Goal: Task Accomplishment & Management: Complete application form

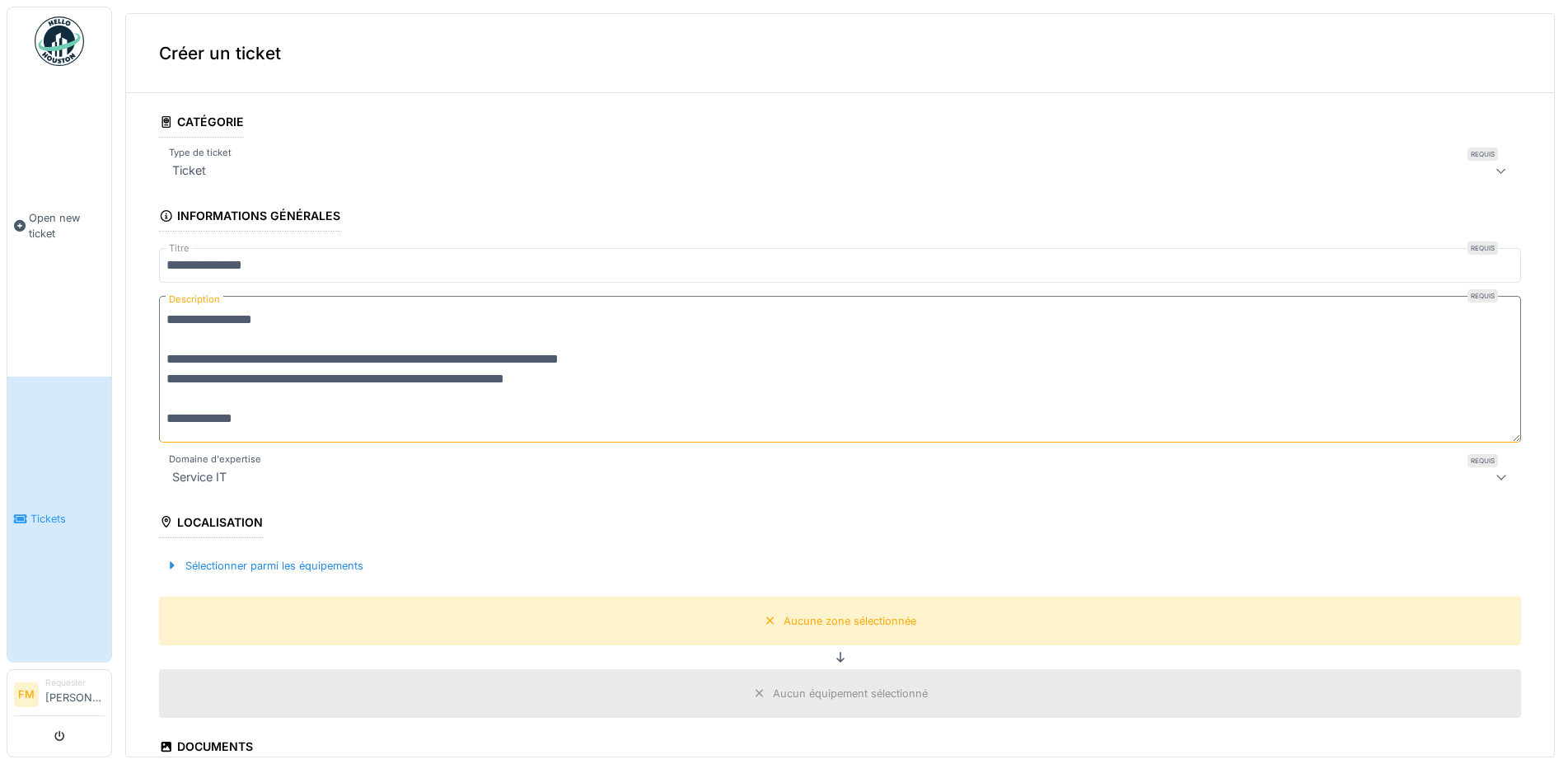
scroll to position [297, 0]
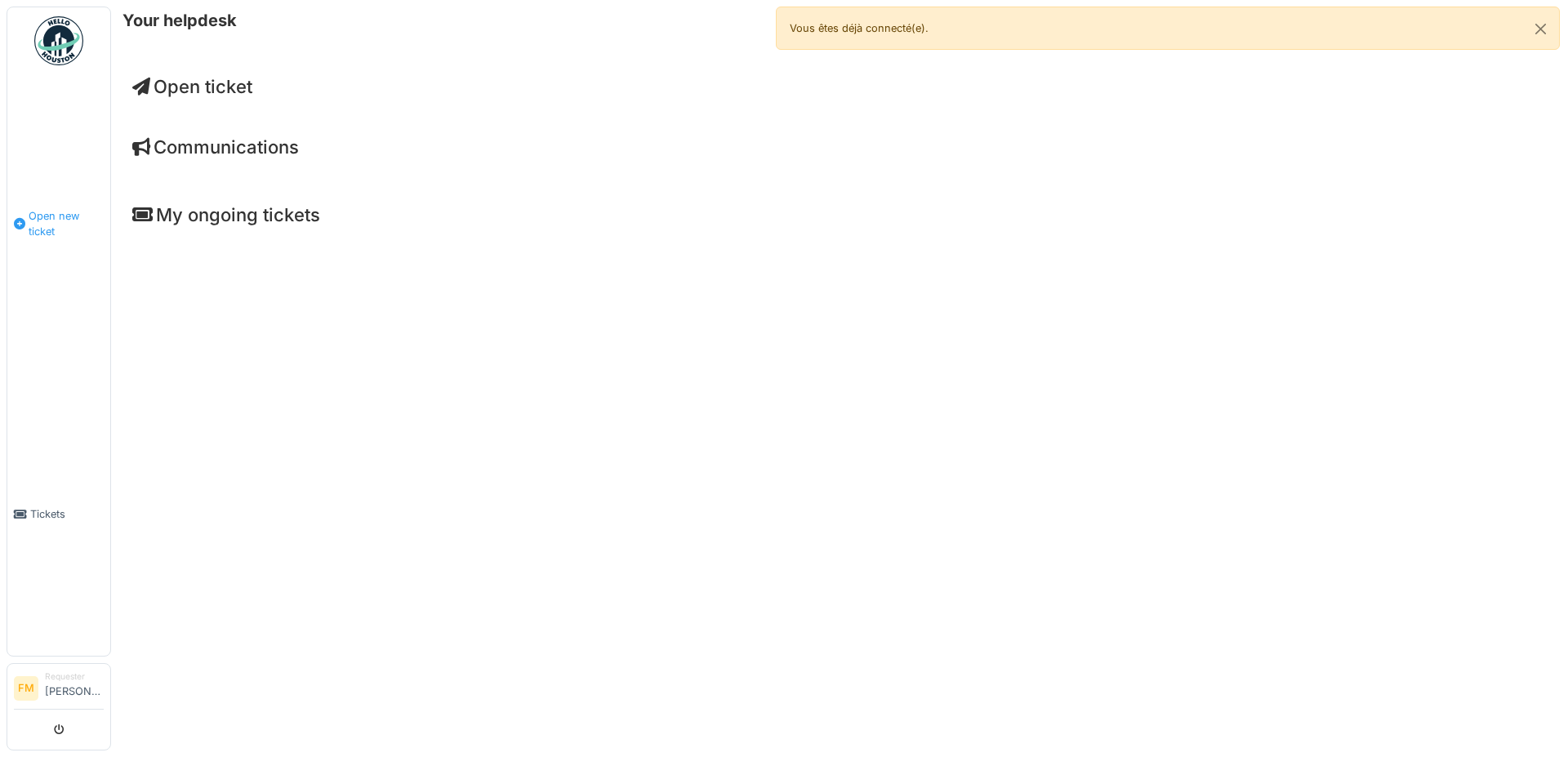
click at [35, 217] on span "Open new ticket" at bounding box center [66, 223] width 75 height 31
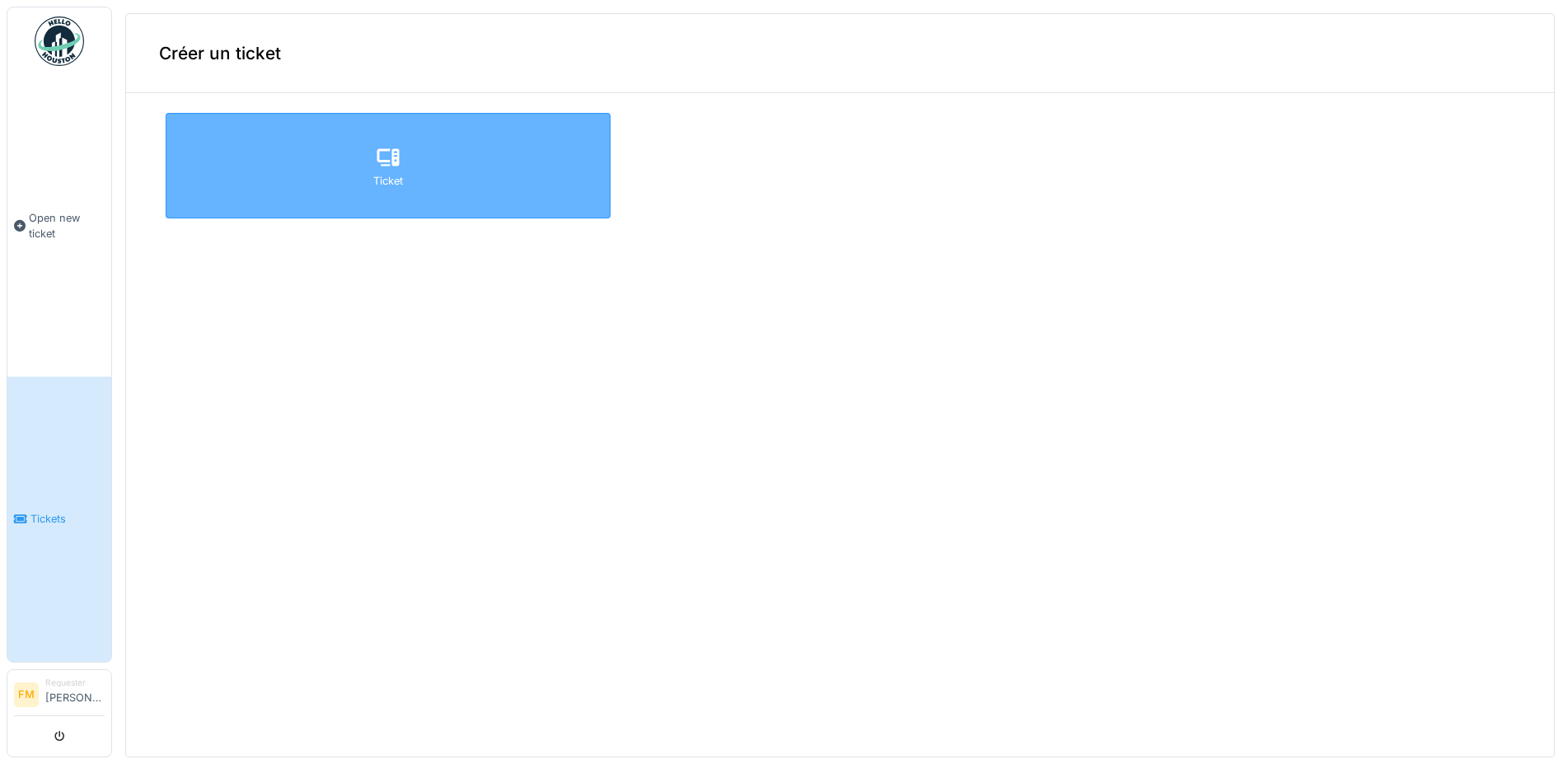
click at [377, 164] on icon at bounding box center [388, 157] width 25 height 20
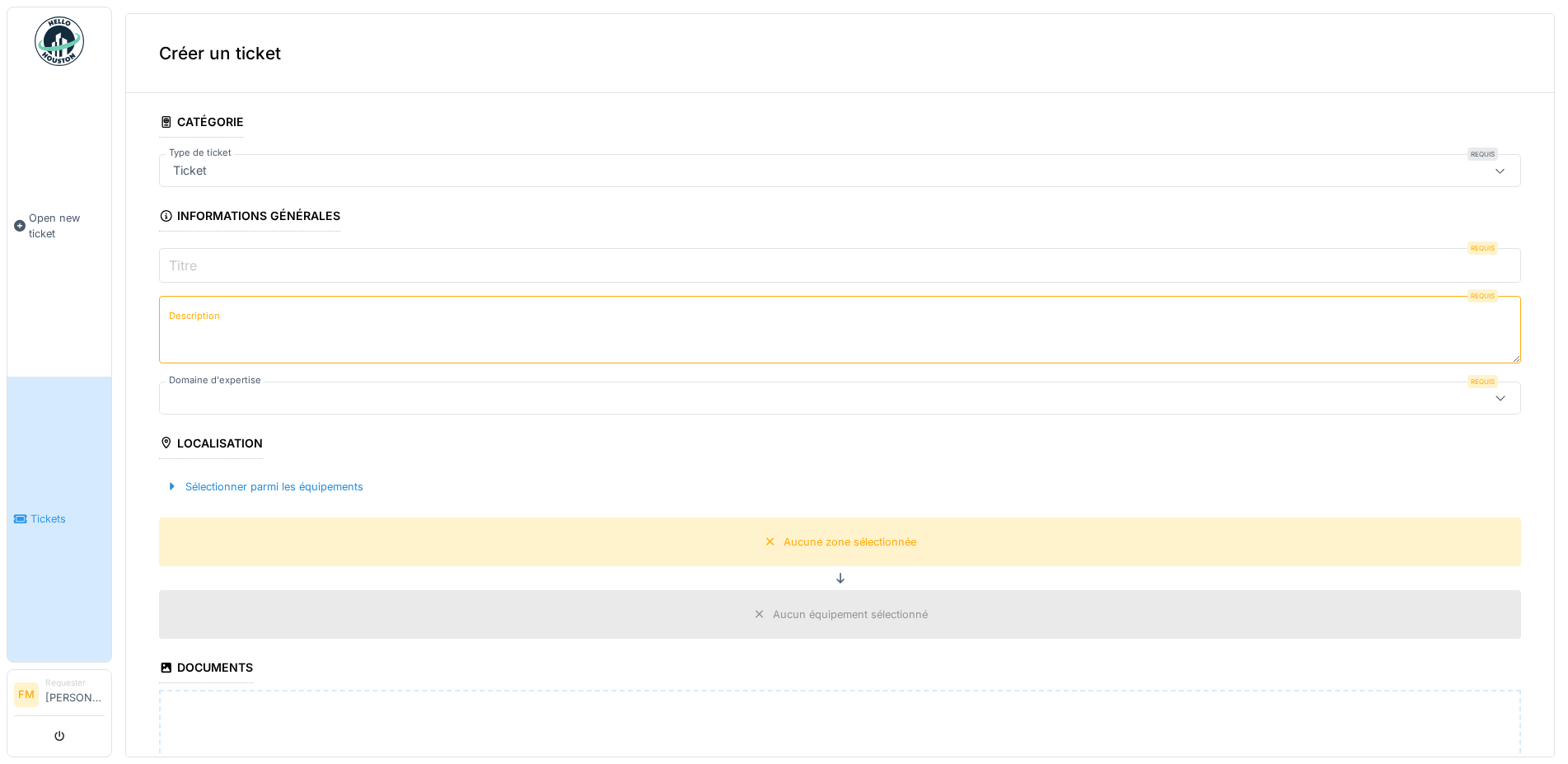
click at [1480, 173] on div at bounding box center [1500, 170] width 40 height 31
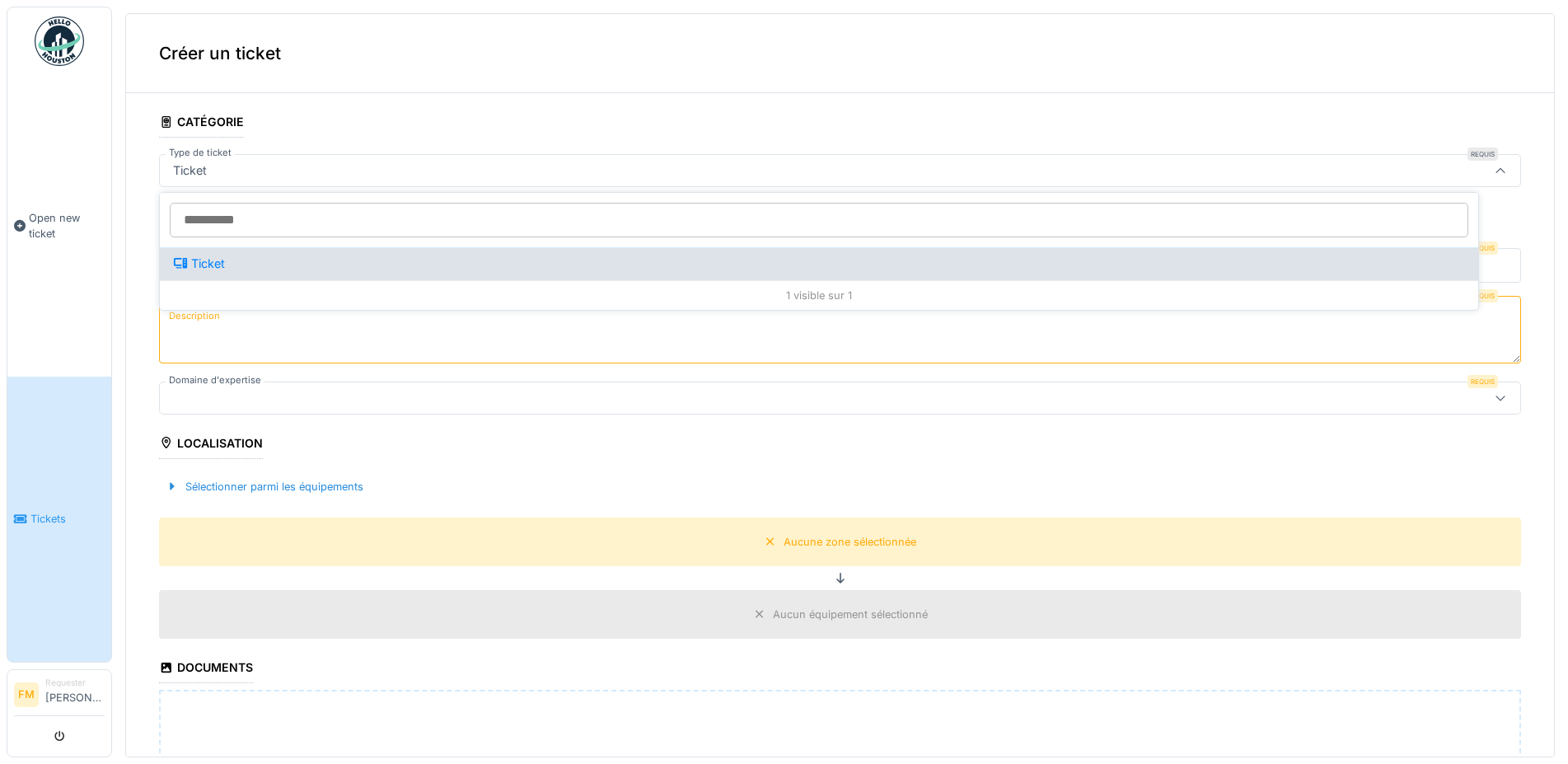
click at [216, 270] on div "Ticket" at bounding box center [819, 263] width 1292 height 18
click at [219, 262] on div "Ticket" at bounding box center [819, 263] width 1292 height 18
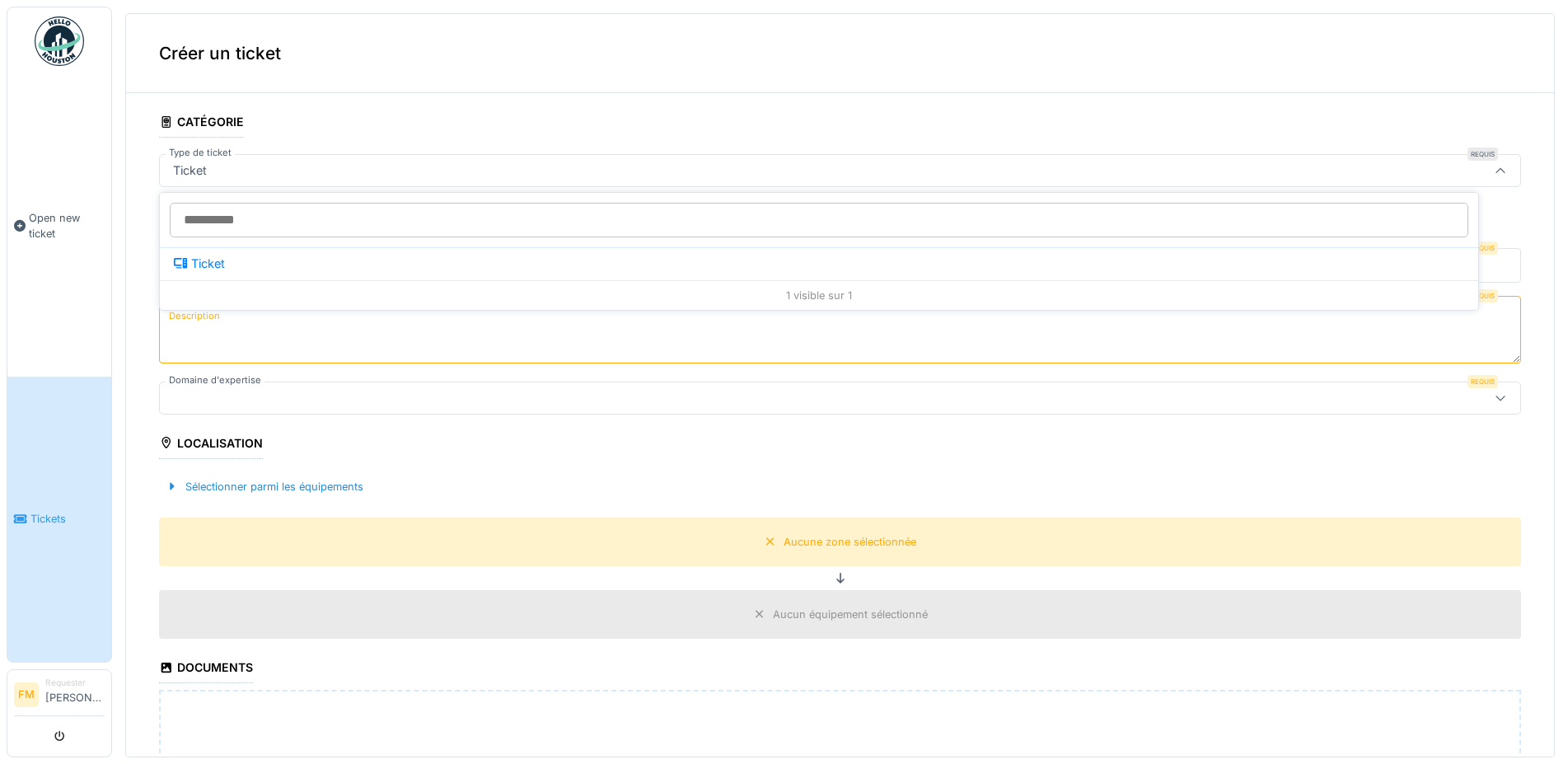
click at [796, 294] on div "1 visible sur 1" at bounding box center [819, 295] width 1319 height 29
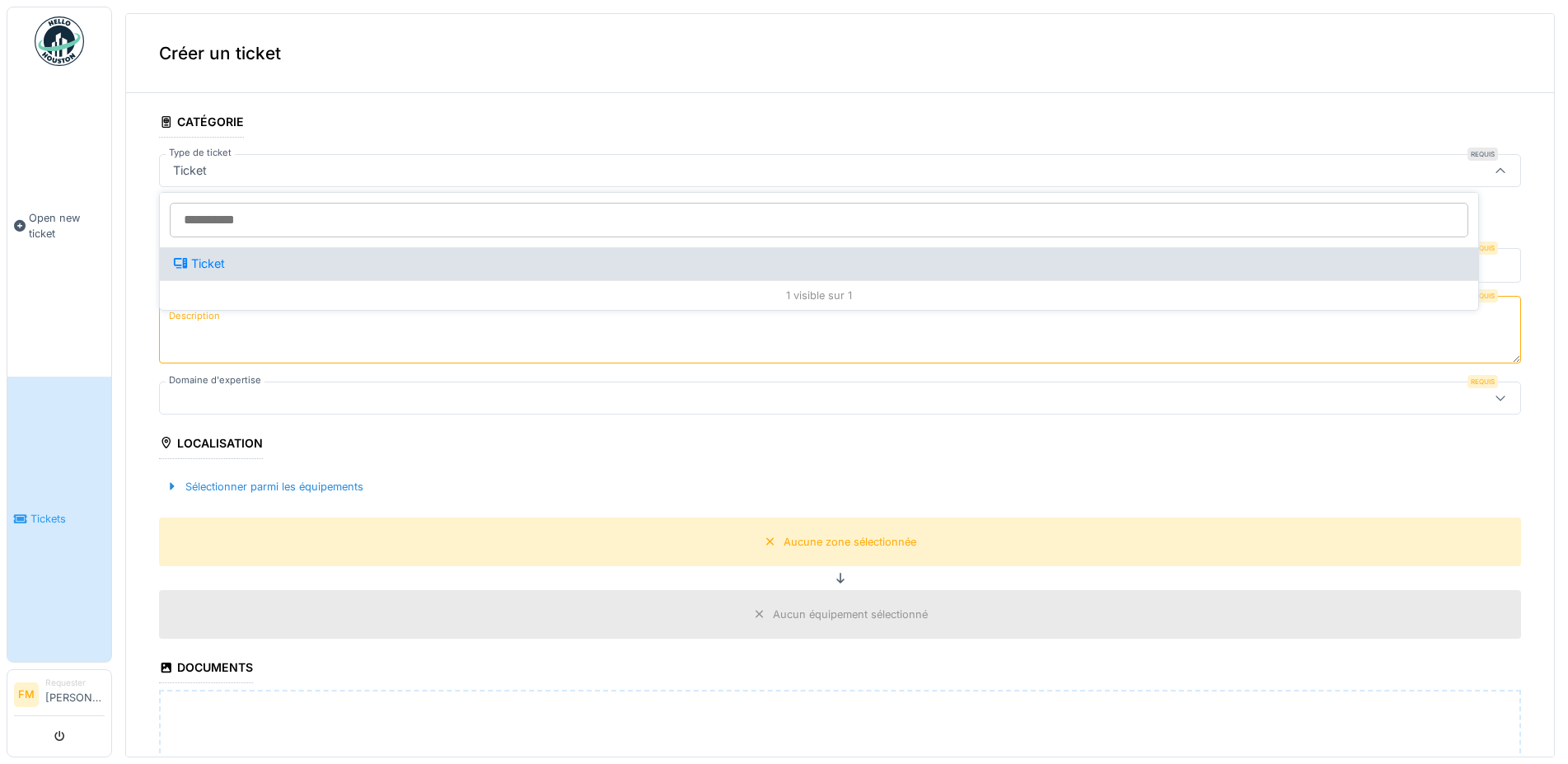
click at [230, 259] on div "Ticket" at bounding box center [819, 263] width 1292 height 18
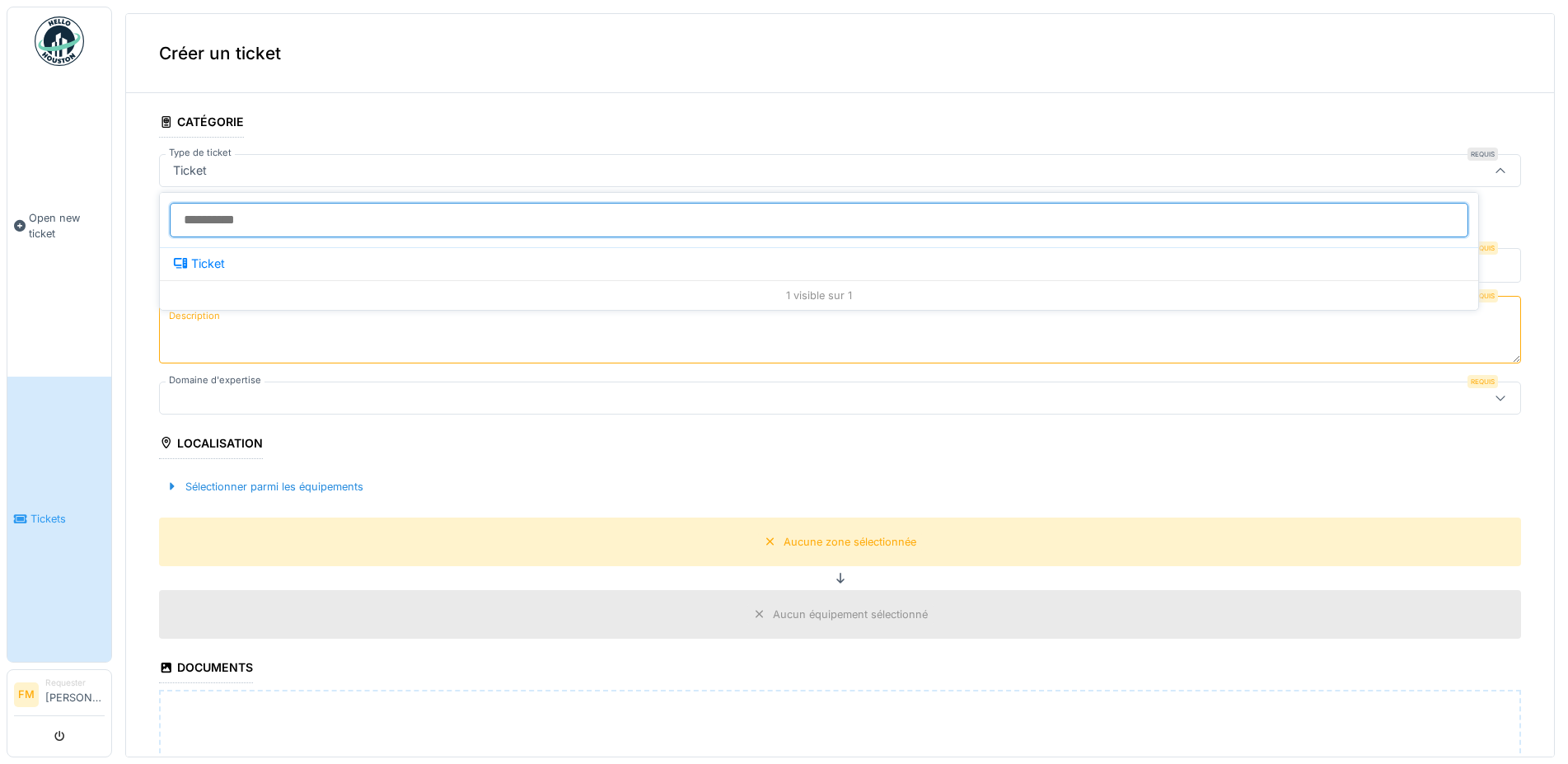
click at [229, 225] on input "Type de ticket" at bounding box center [819, 220] width 1299 height 35
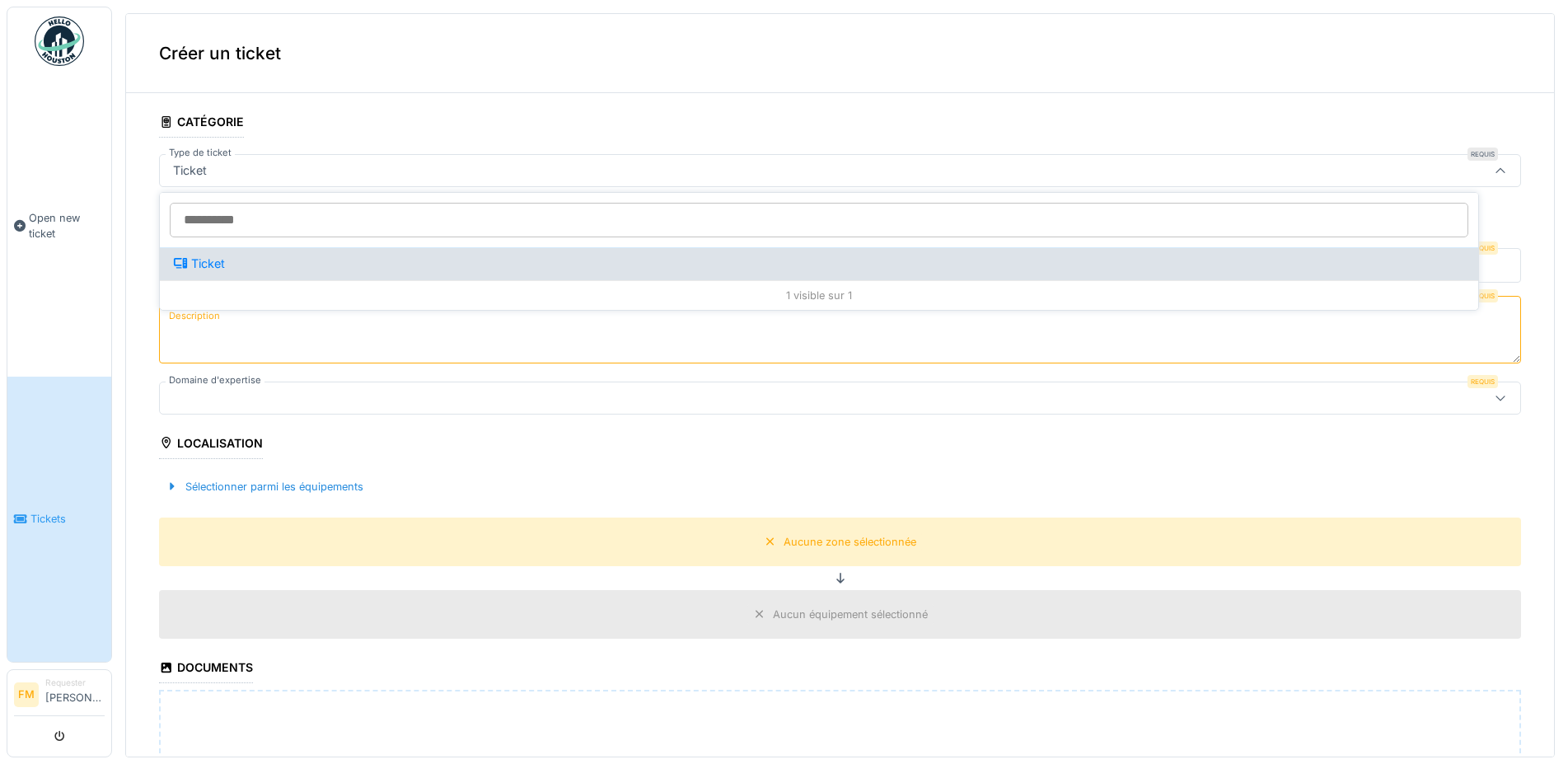
click at [187, 259] on icon at bounding box center [180, 263] width 15 height 11
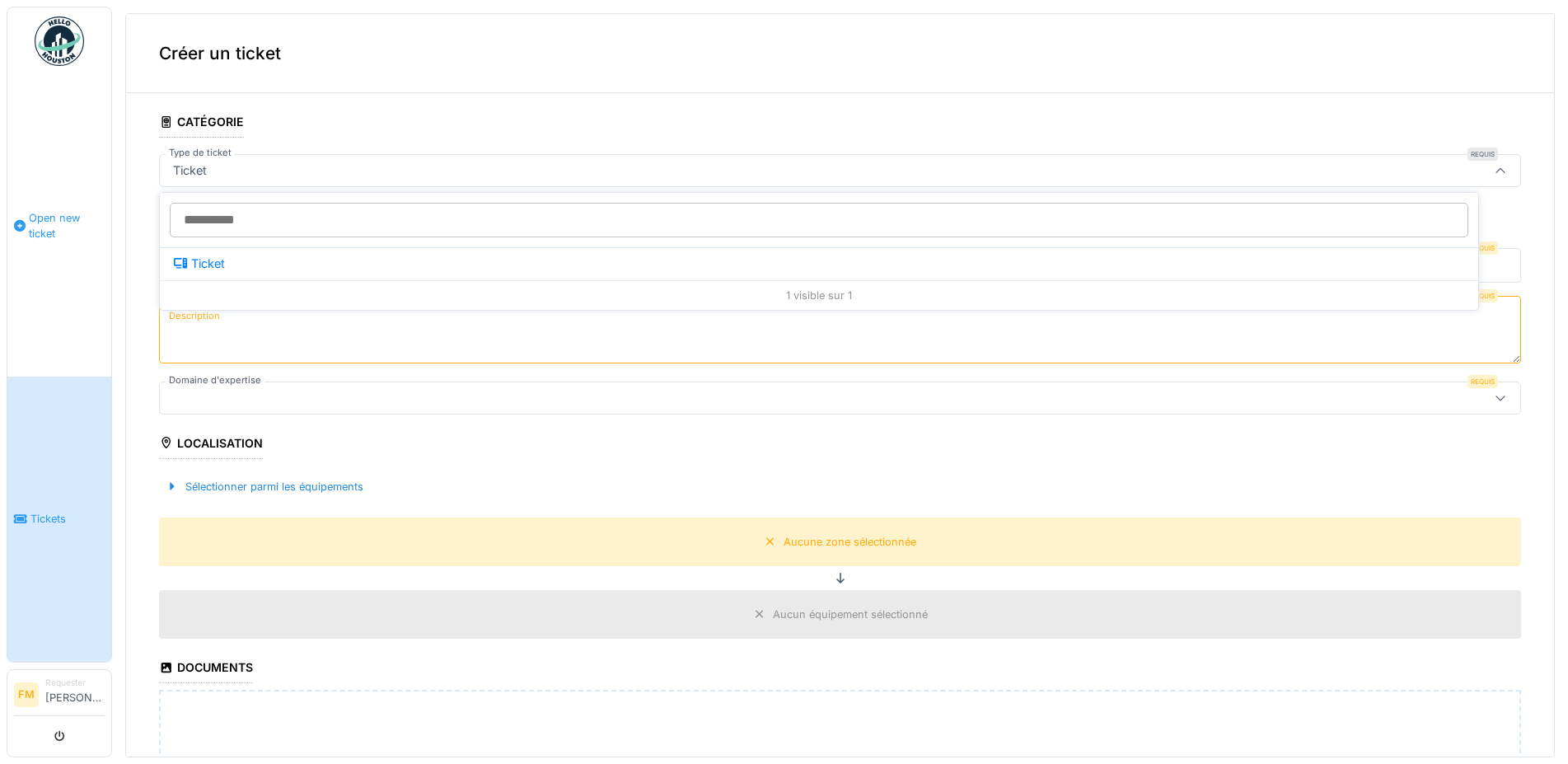
click at [72, 219] on span "Open new ticket" at bounding box center [67, 225] width 76 height 31
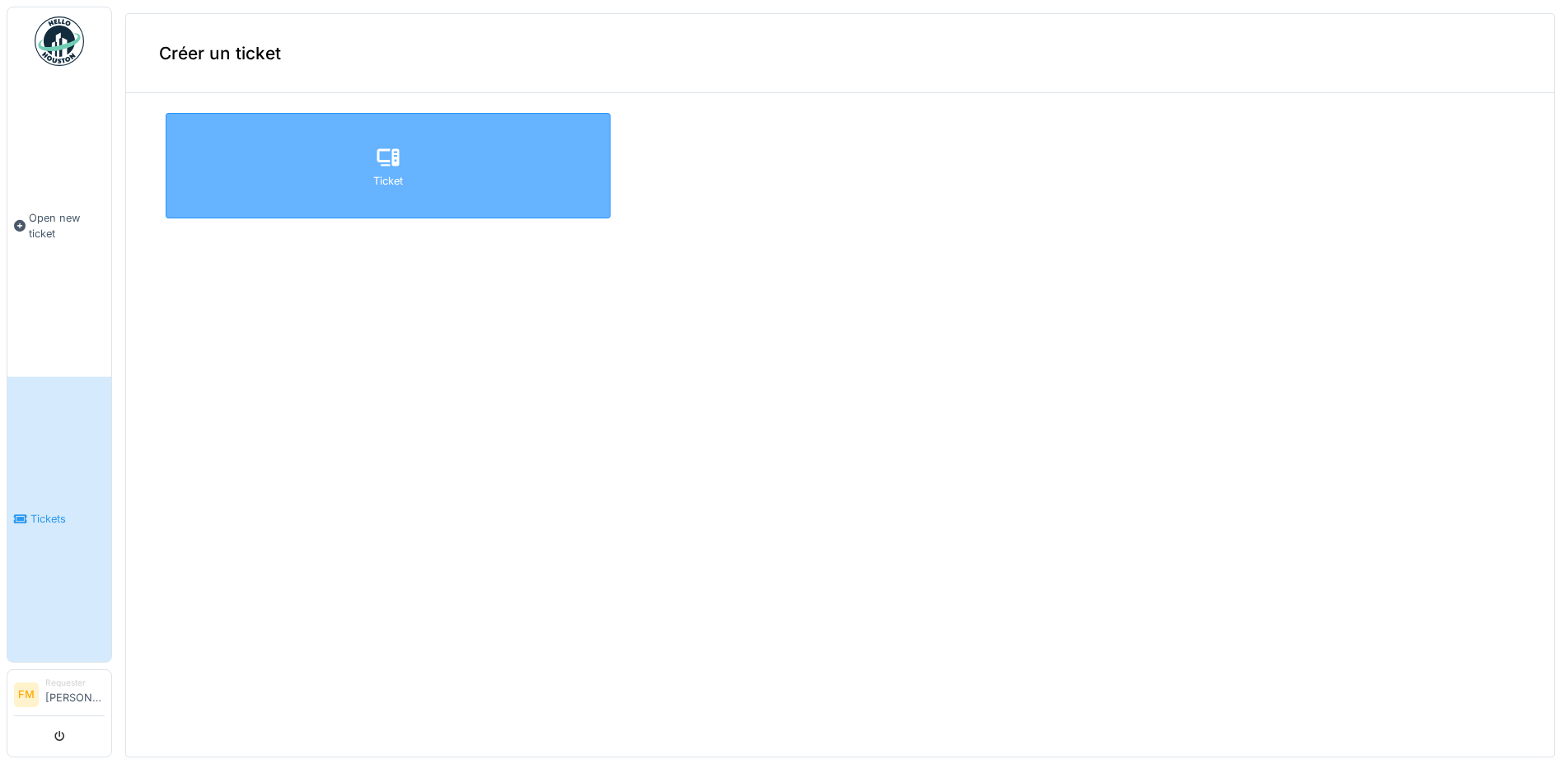
click at [363, 159] on div "Ticket" at bounding box center [387, 165] width 445 height 106
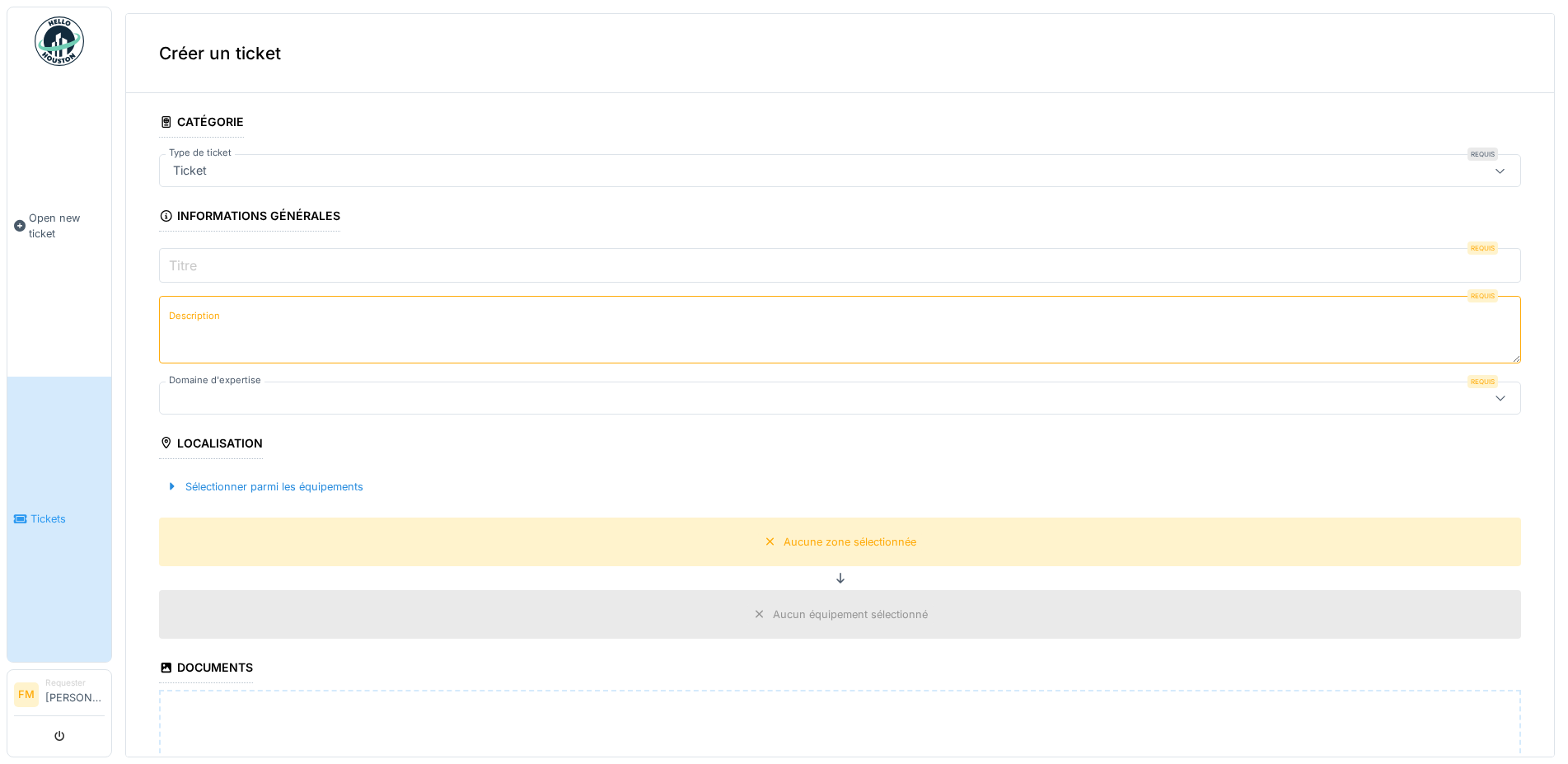
click at [1338, 274] on input "Titre" at bounding box center [840, 265] width 1362 height 35
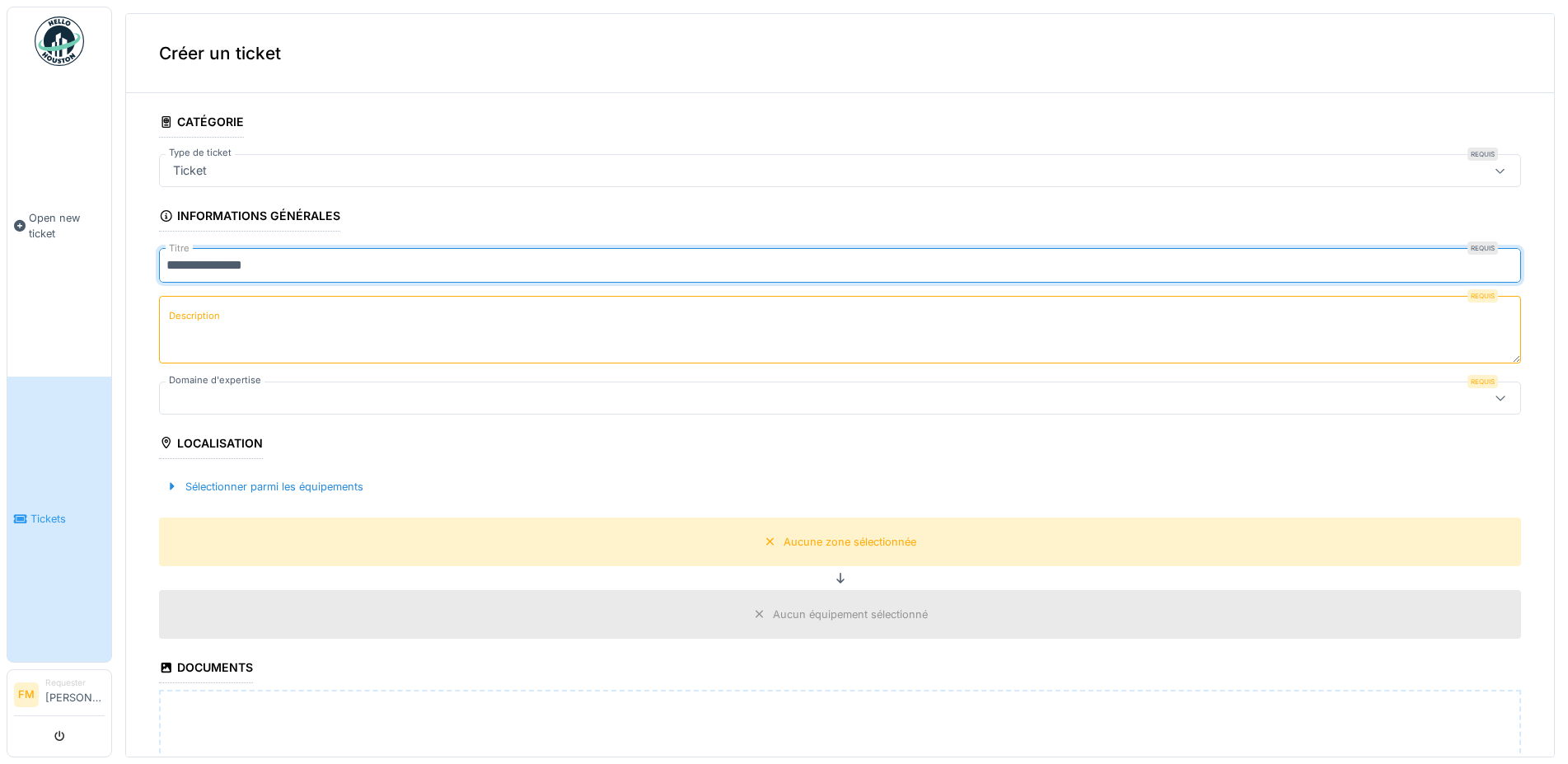
type input "**********"
click at [259, 318] on textarea "Description" at bounding box center [840, 330] width 1362 height 68
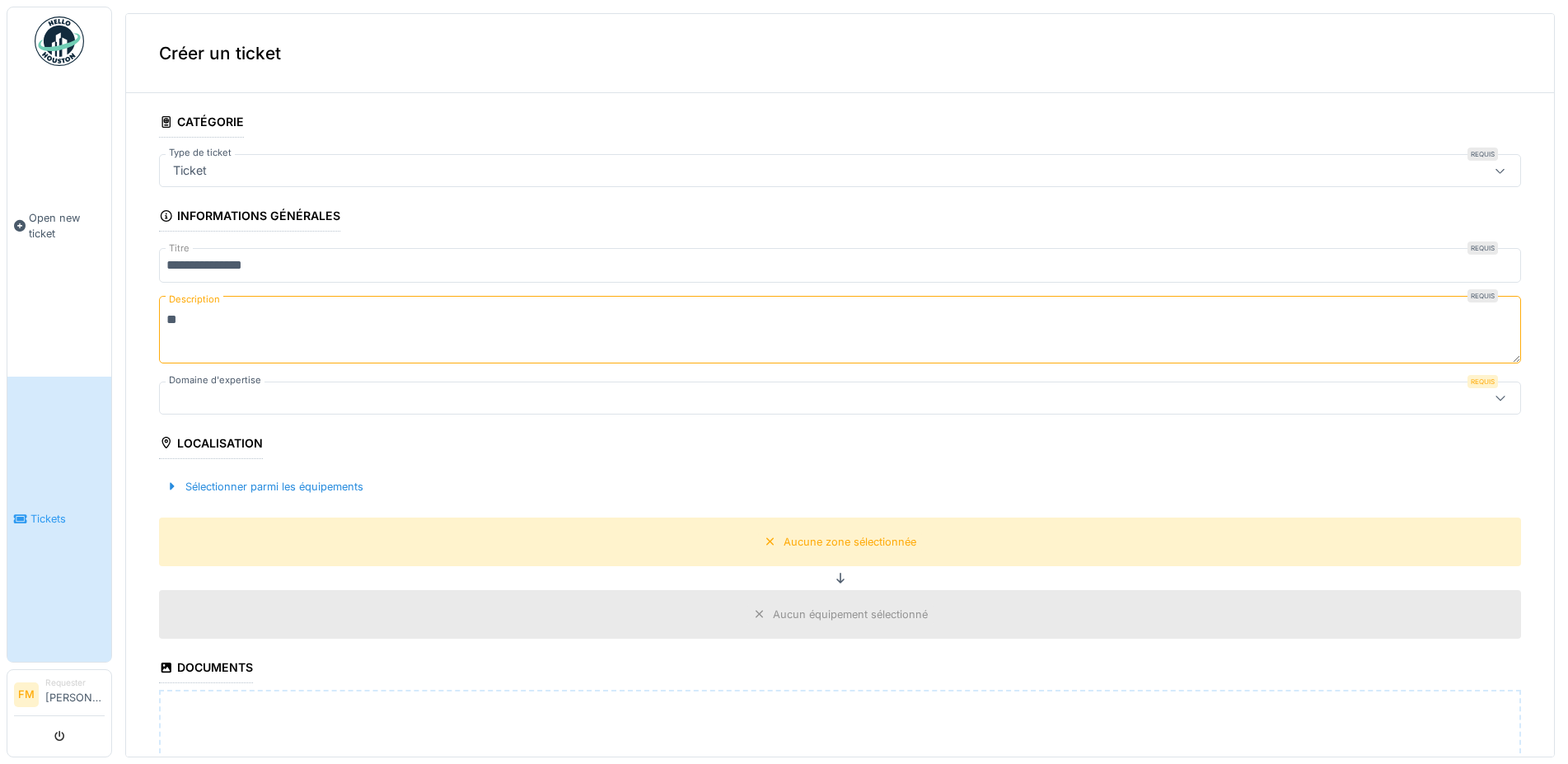
type textarea "*"
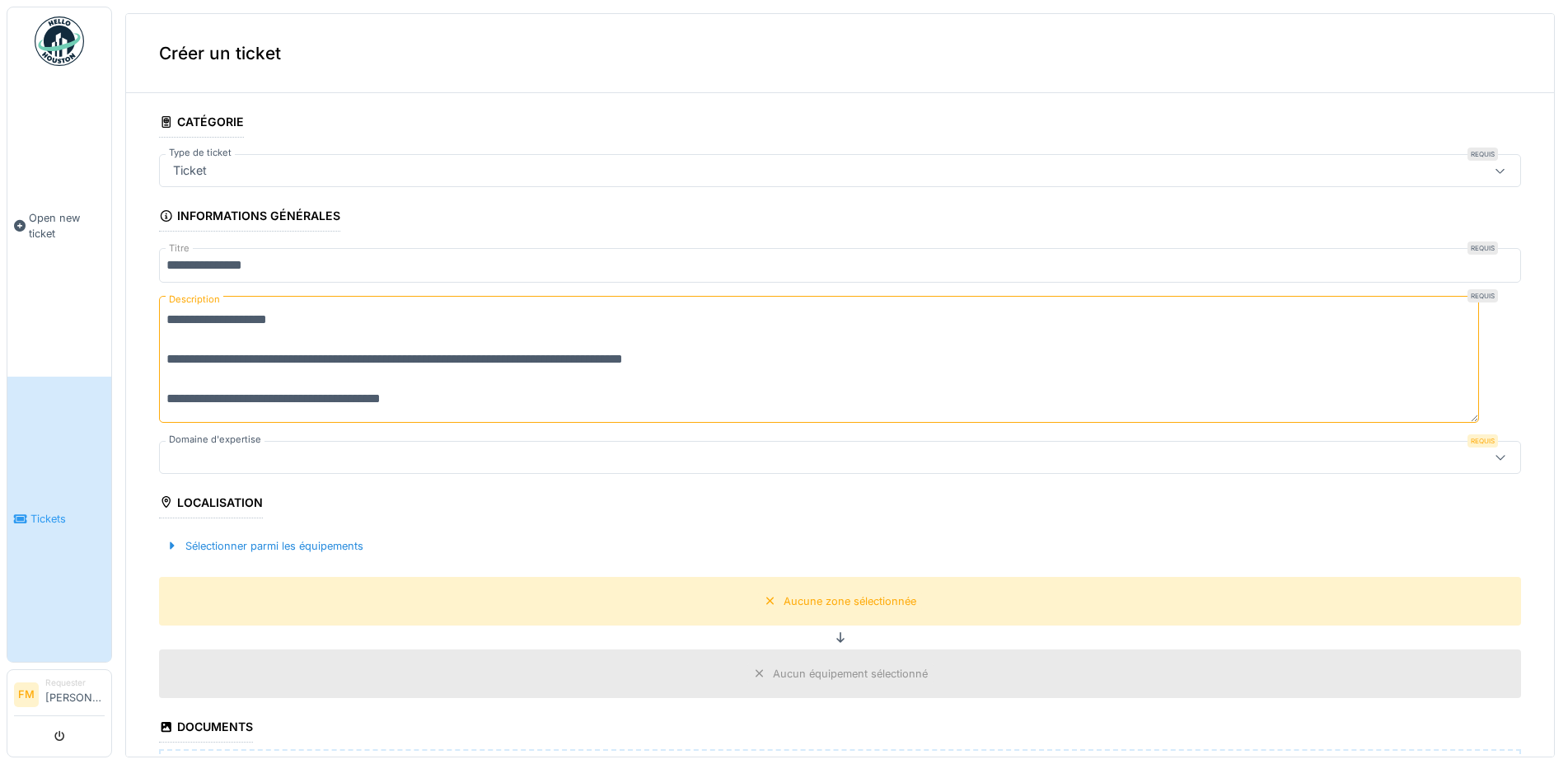
scroll to position [222, 0]
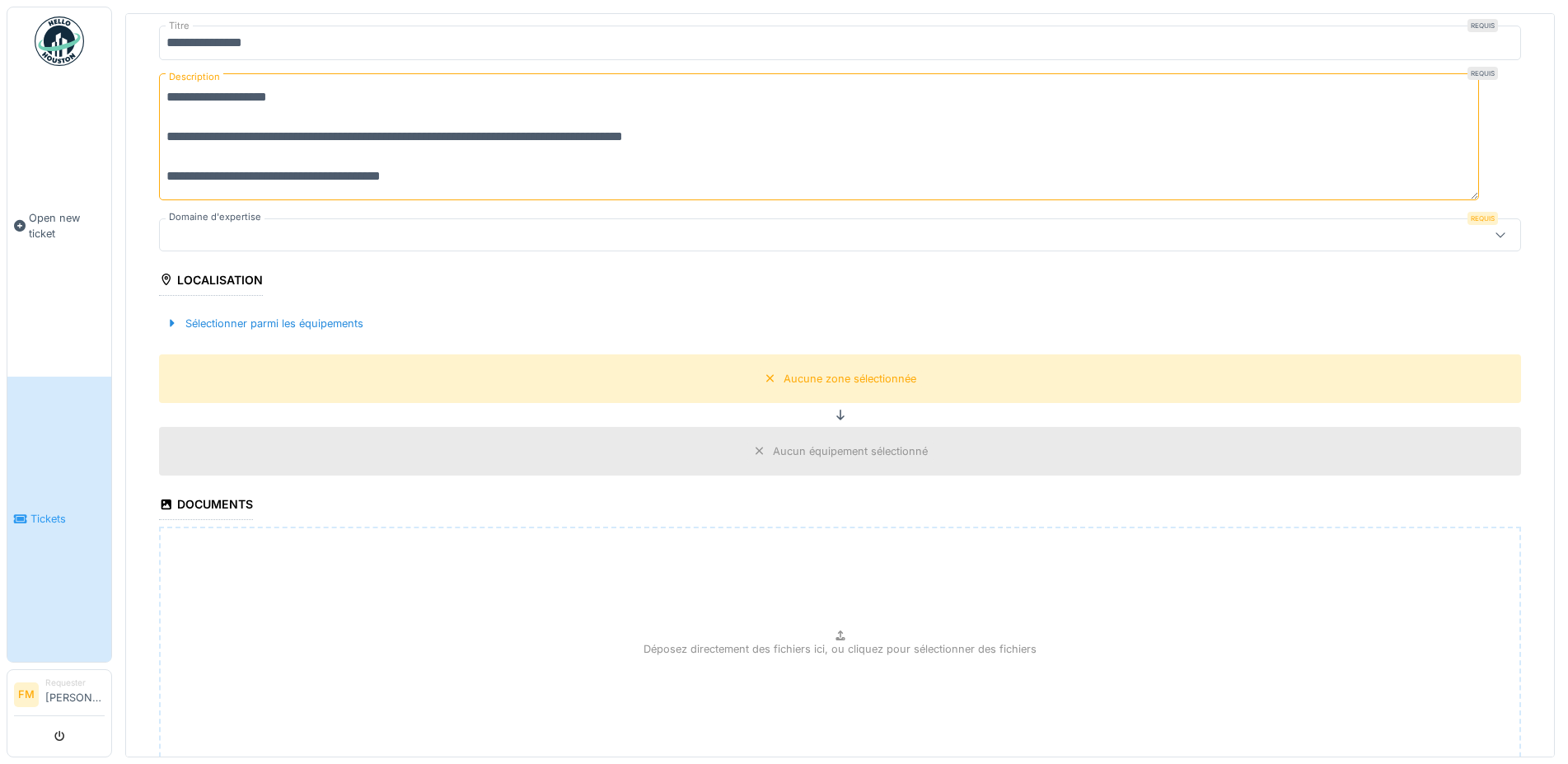
type textarea "**********"
click at [1493, 235] on icon at bounding box center [1500, 233] width 13 height 10
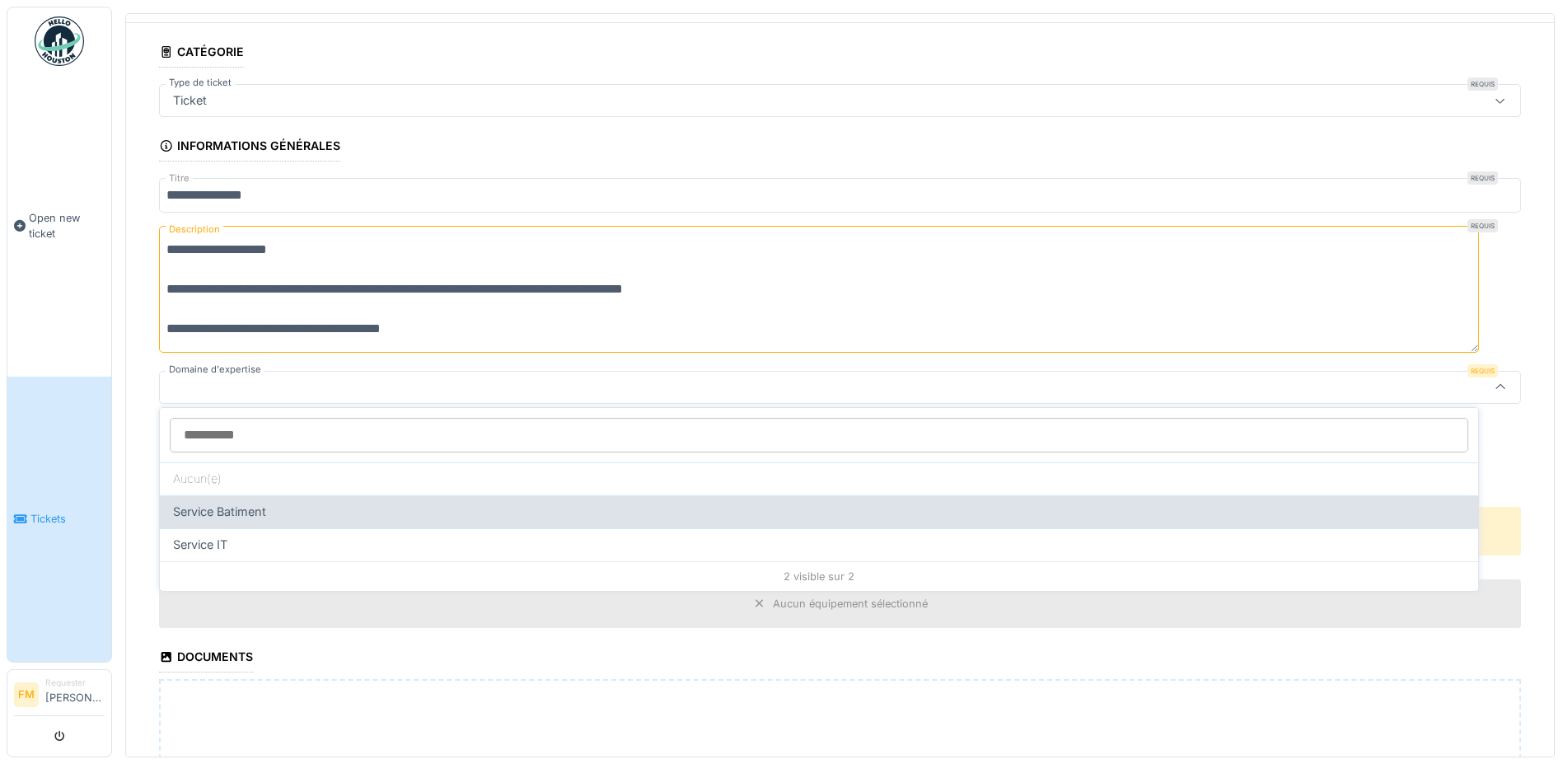
scroll to position [69, 0]
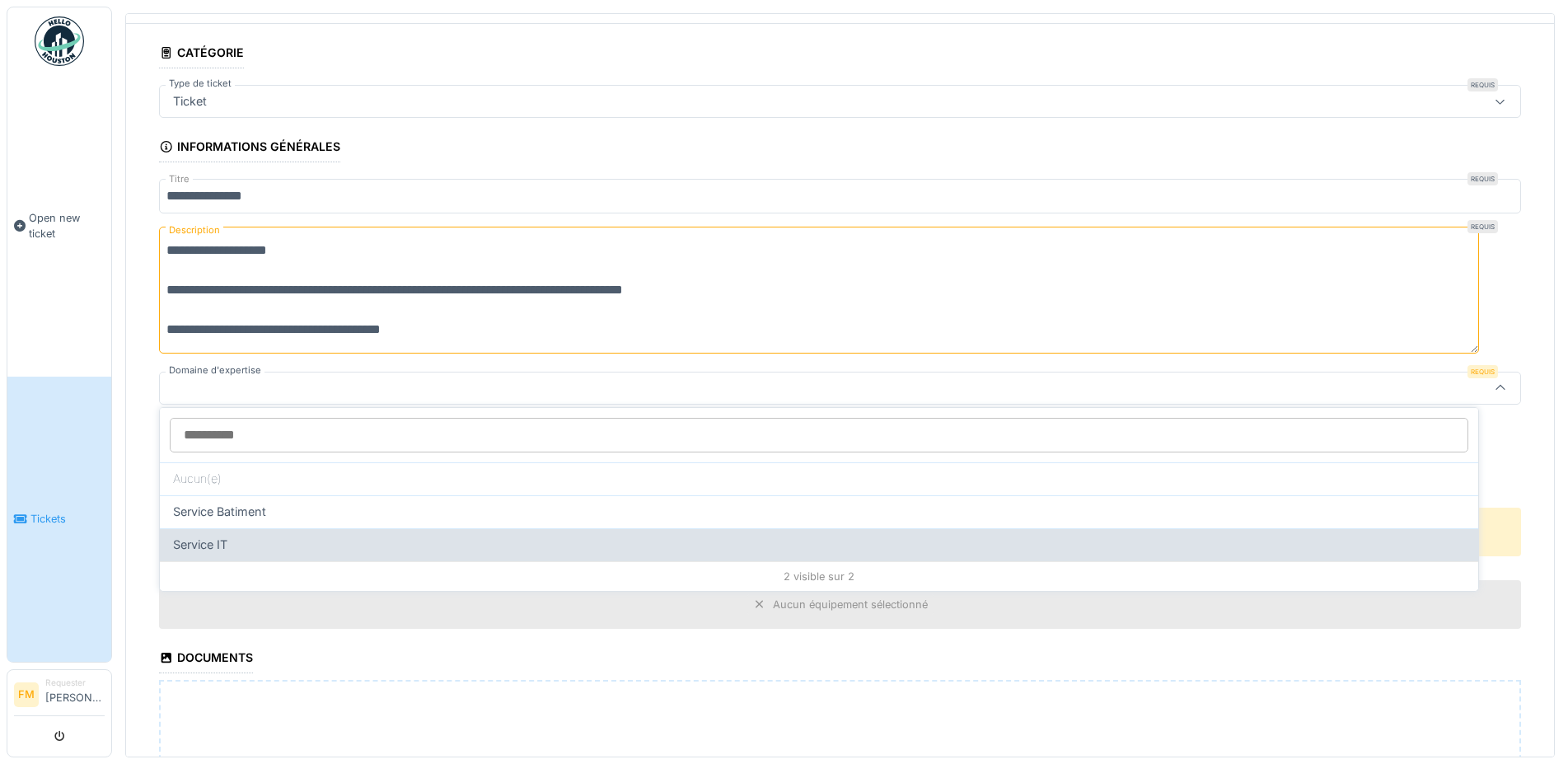
click at [224, 537] on span "Service IT" at bounding box center [200, 544] width 55 height 18
type input "***"
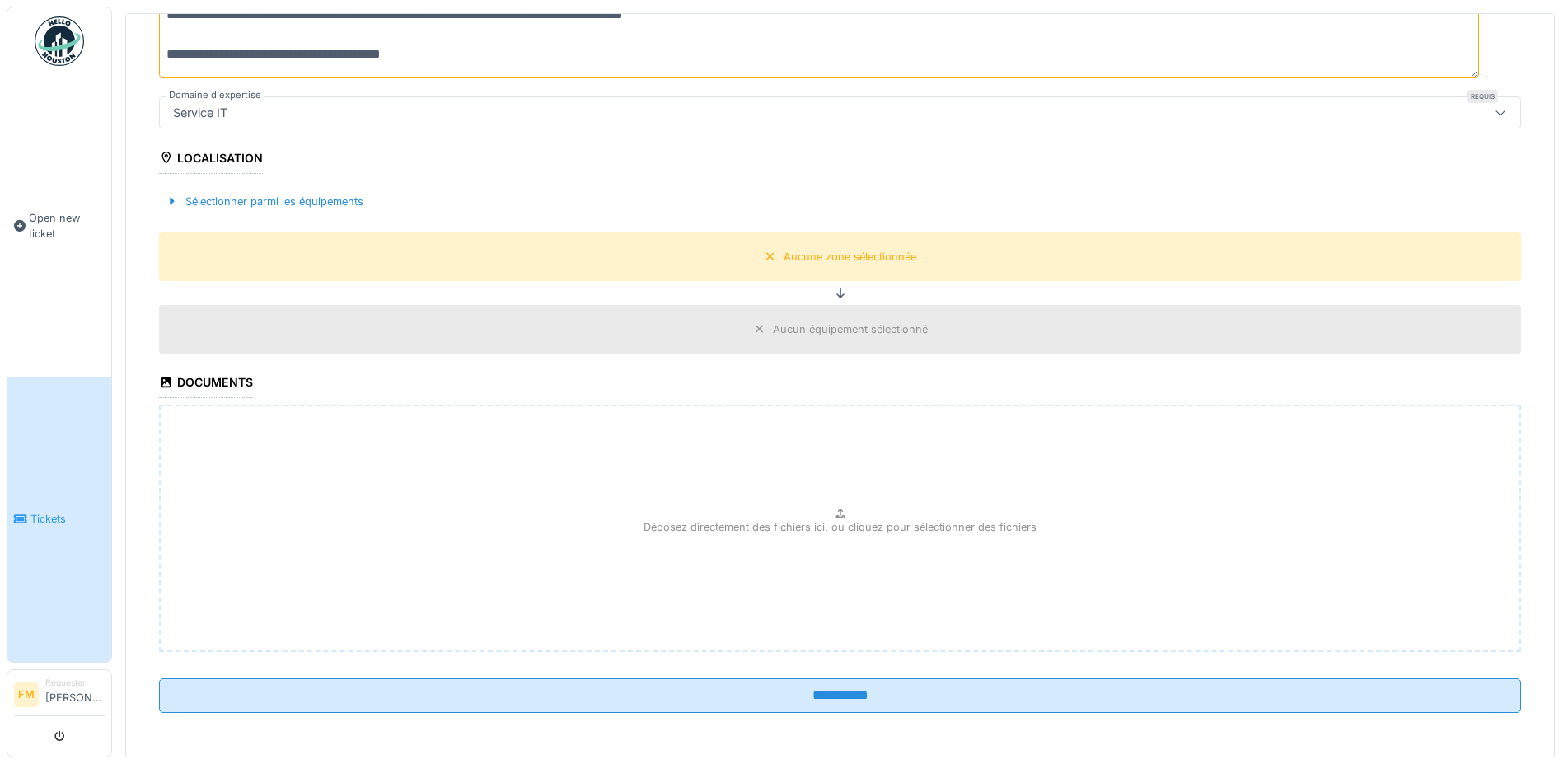
scroll to position [8, 0]
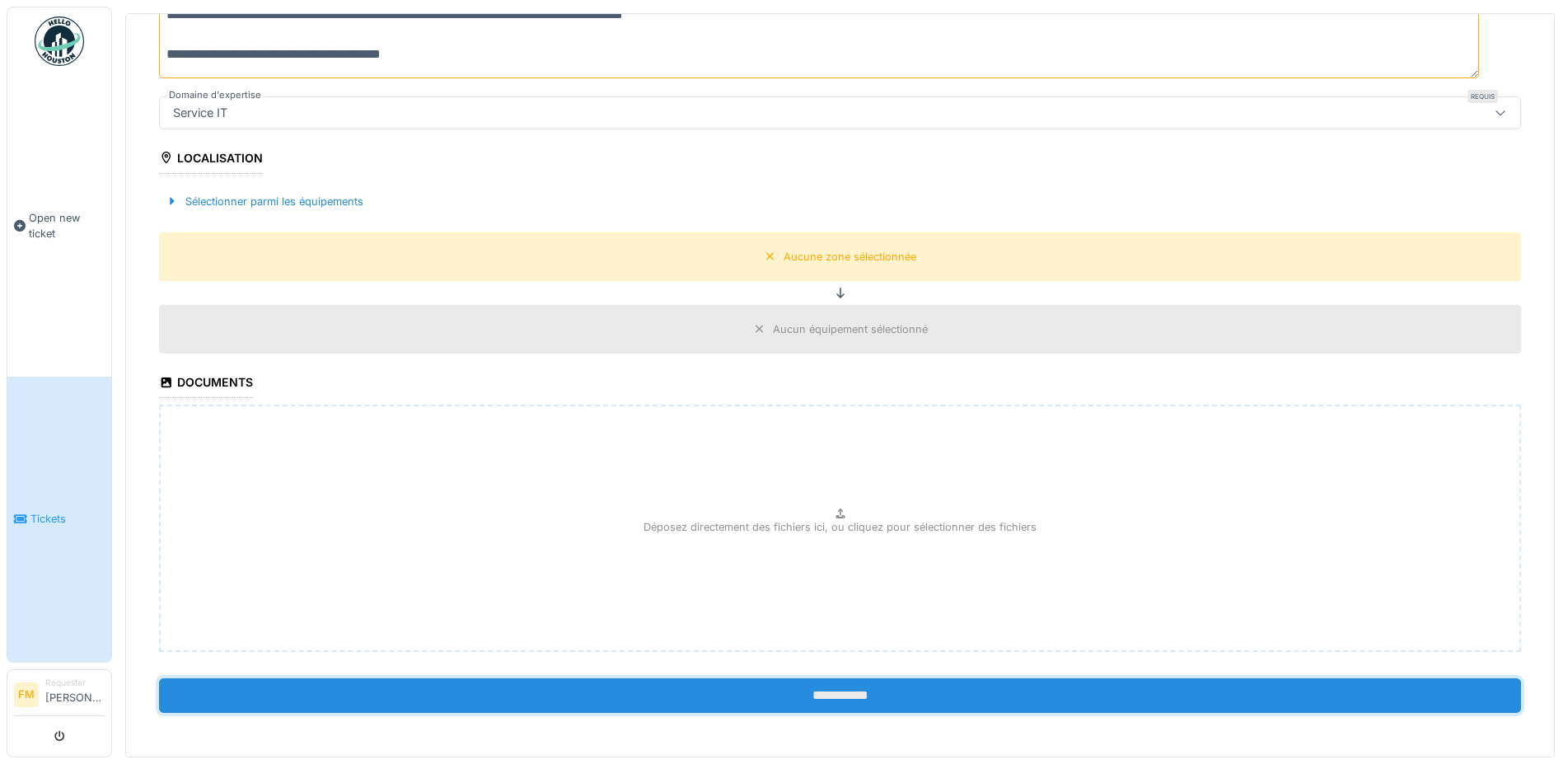
click at [801, 678] on input "**********" at bounding box center [840, 695] width 1362 height 35
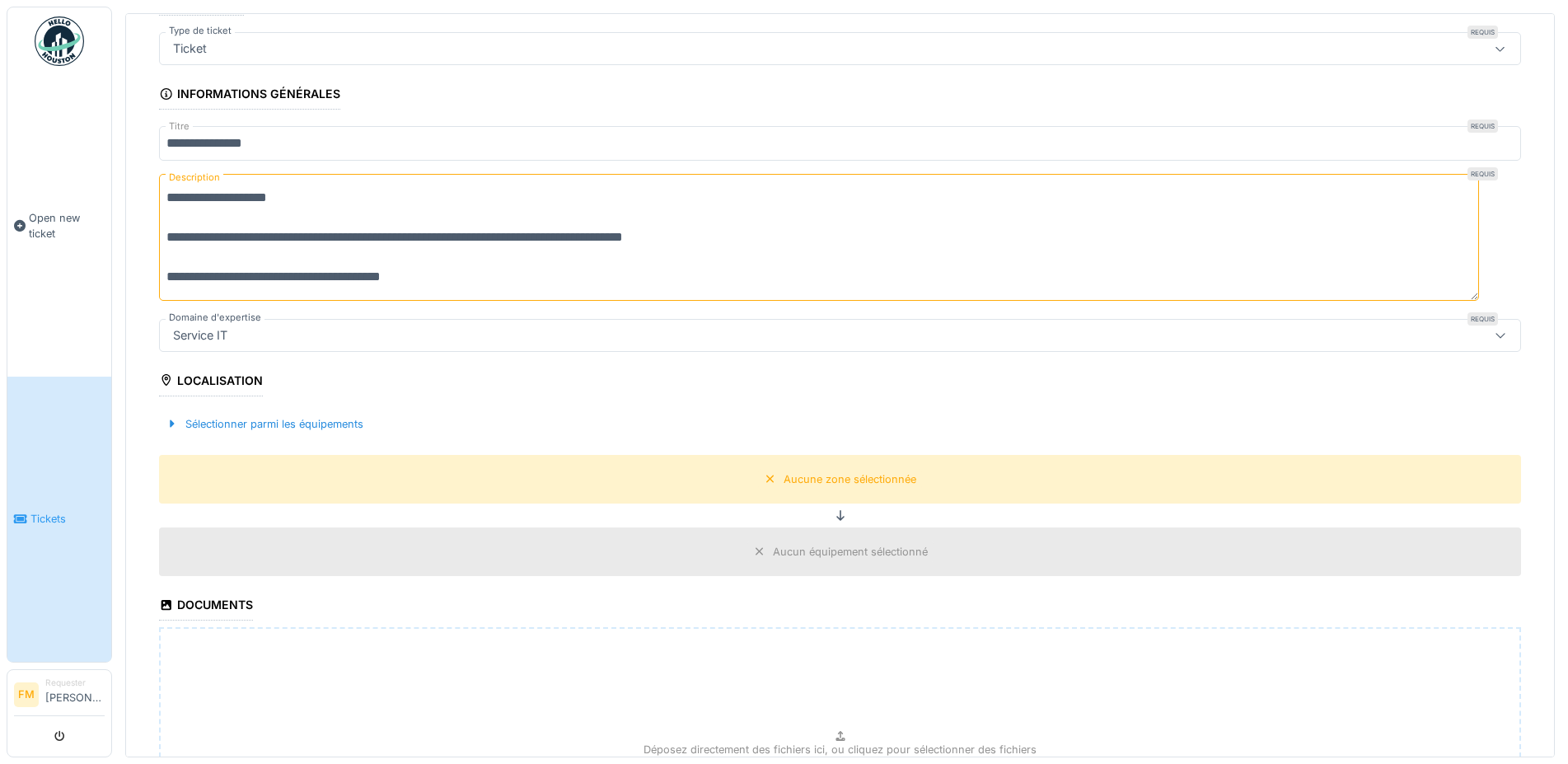
scroll to position [0, 0]
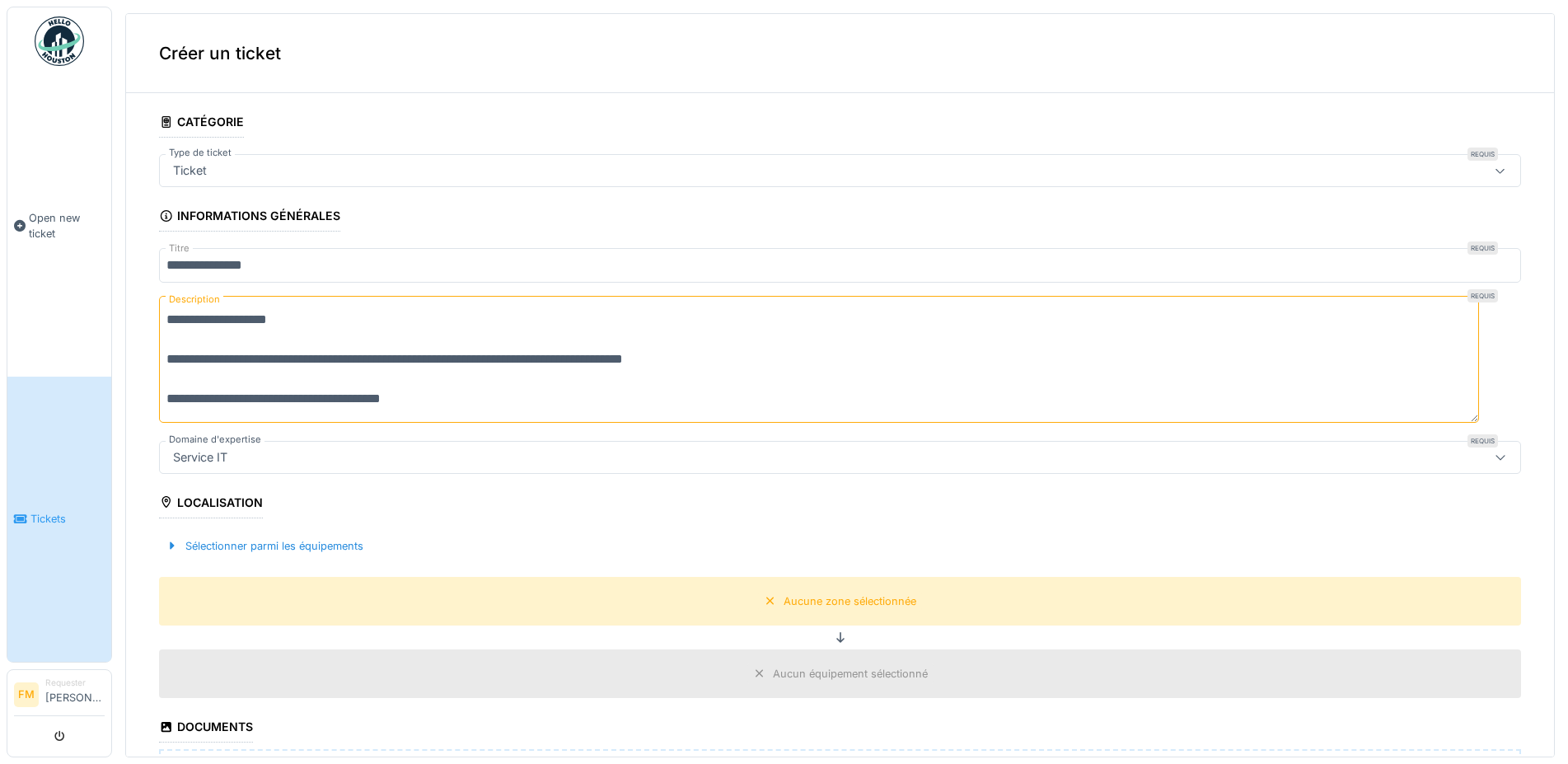
click at [172, 116] on icon at bounding box center [166, 122] width 15 height 11
click at [36, 513] on span "Tickets" at bounding box center [67, 518] width 74 height 16
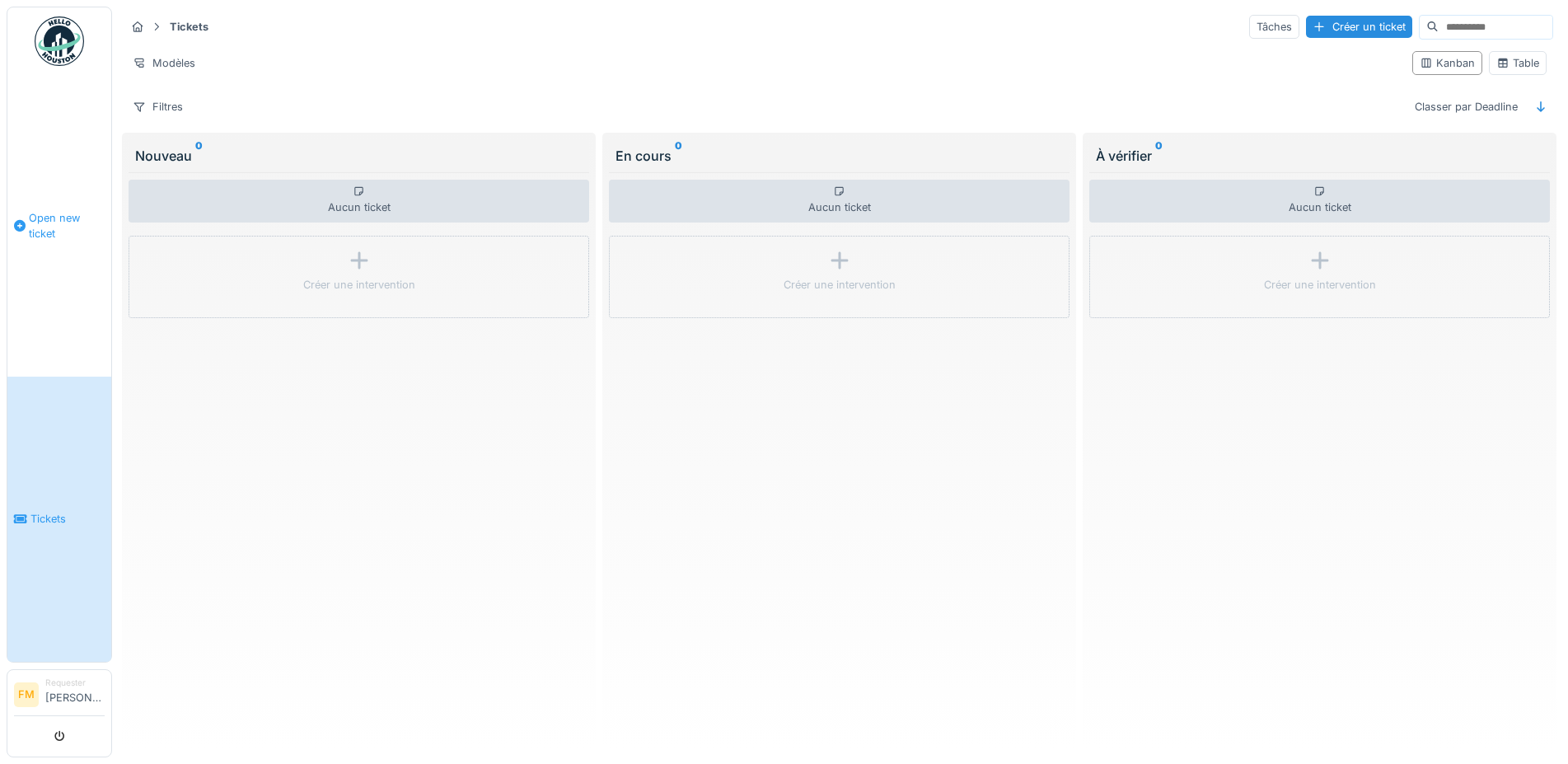
click at [33, 214] on span "Open new ticket" at bounding box center [67, 225] width 76 height 31
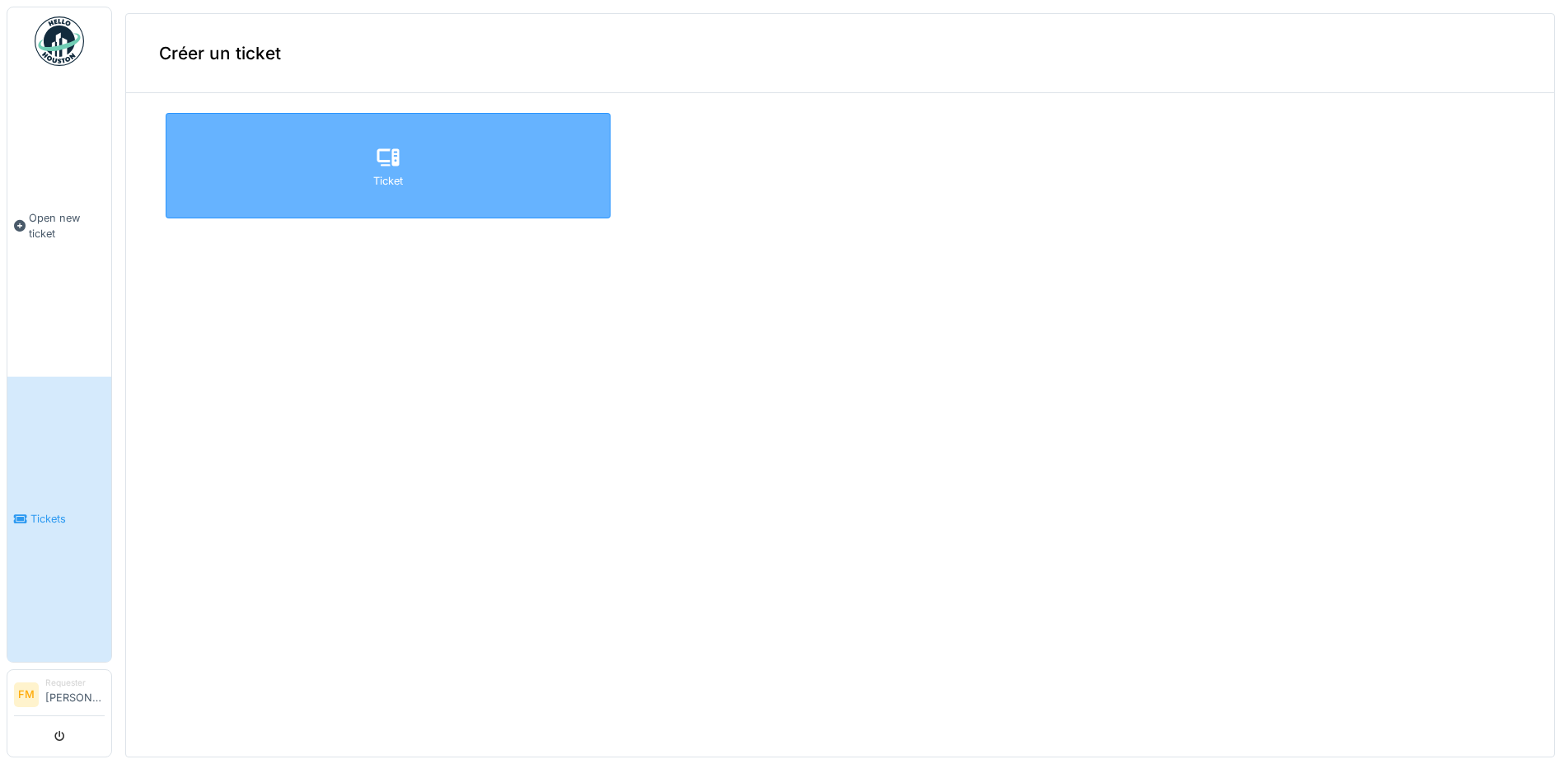
click at [368, 155] on div "Ticket" at bounding box center [387, 165] width 445 height 106
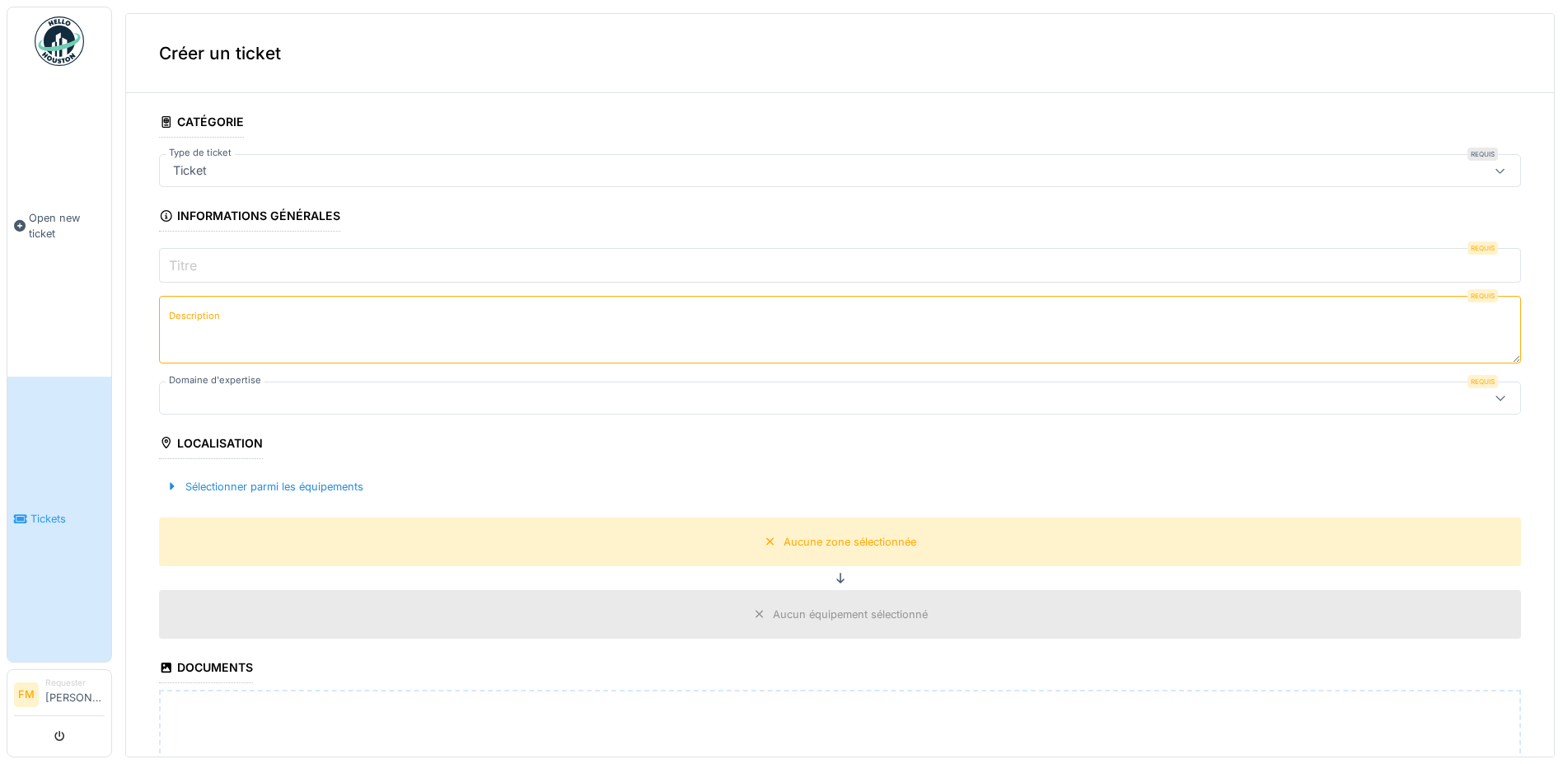
click at [1493, 172] on icon at bounding box center [1500, 170] width 13 height 10
click at [301, 212] on input "Type de ticket" at bounding box center [819, 220] width 1299 height 35
type input "*"
type input "**"
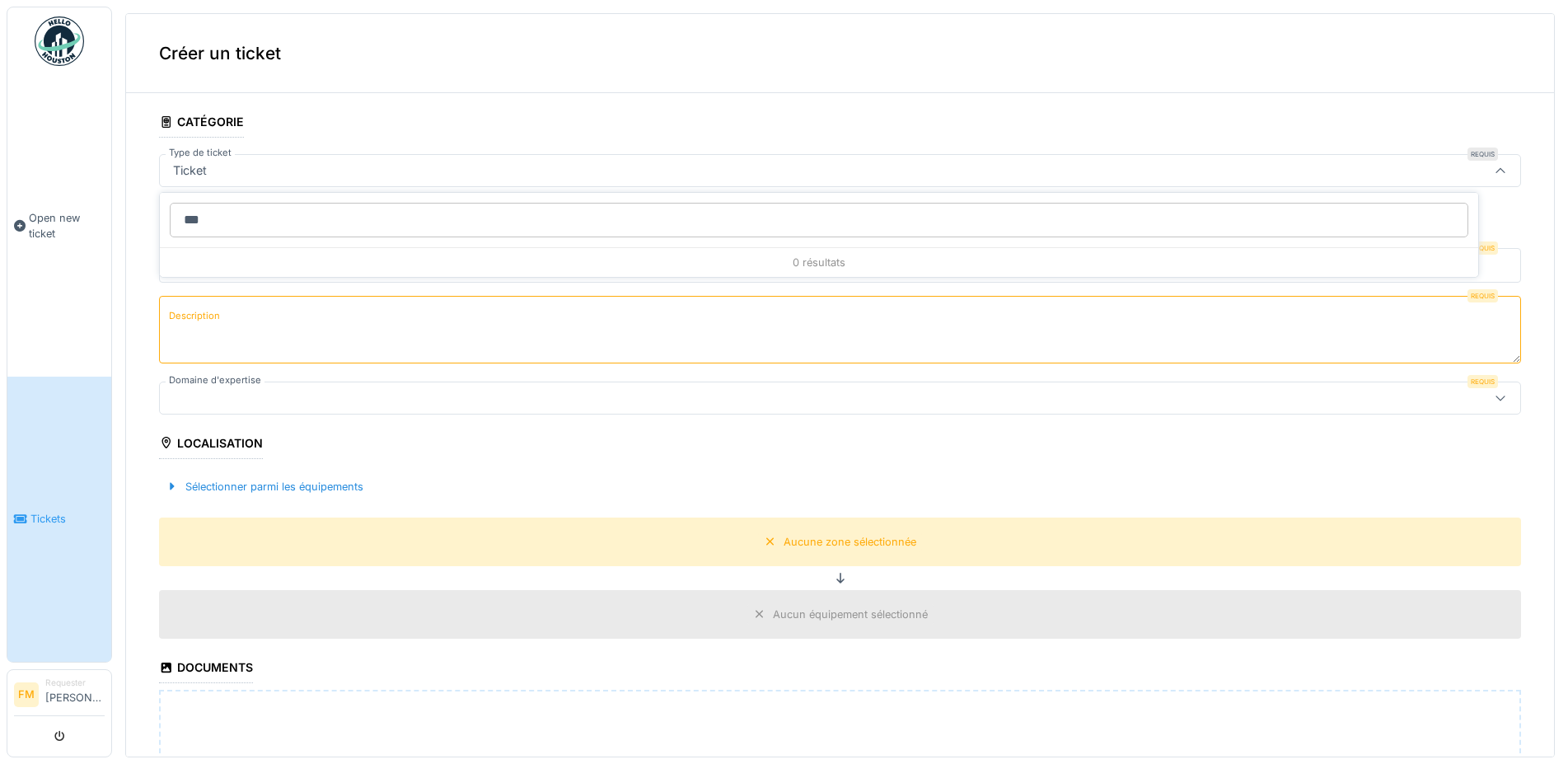
click at [1098, 468] on div "Sélectionner parmi les équipements" at bounding box center [840, 485] width 1362 height 48
click at [51, 682] on li "Requester Fatuma Mupenda" at bounding box center [75, 694] width 60 height 36
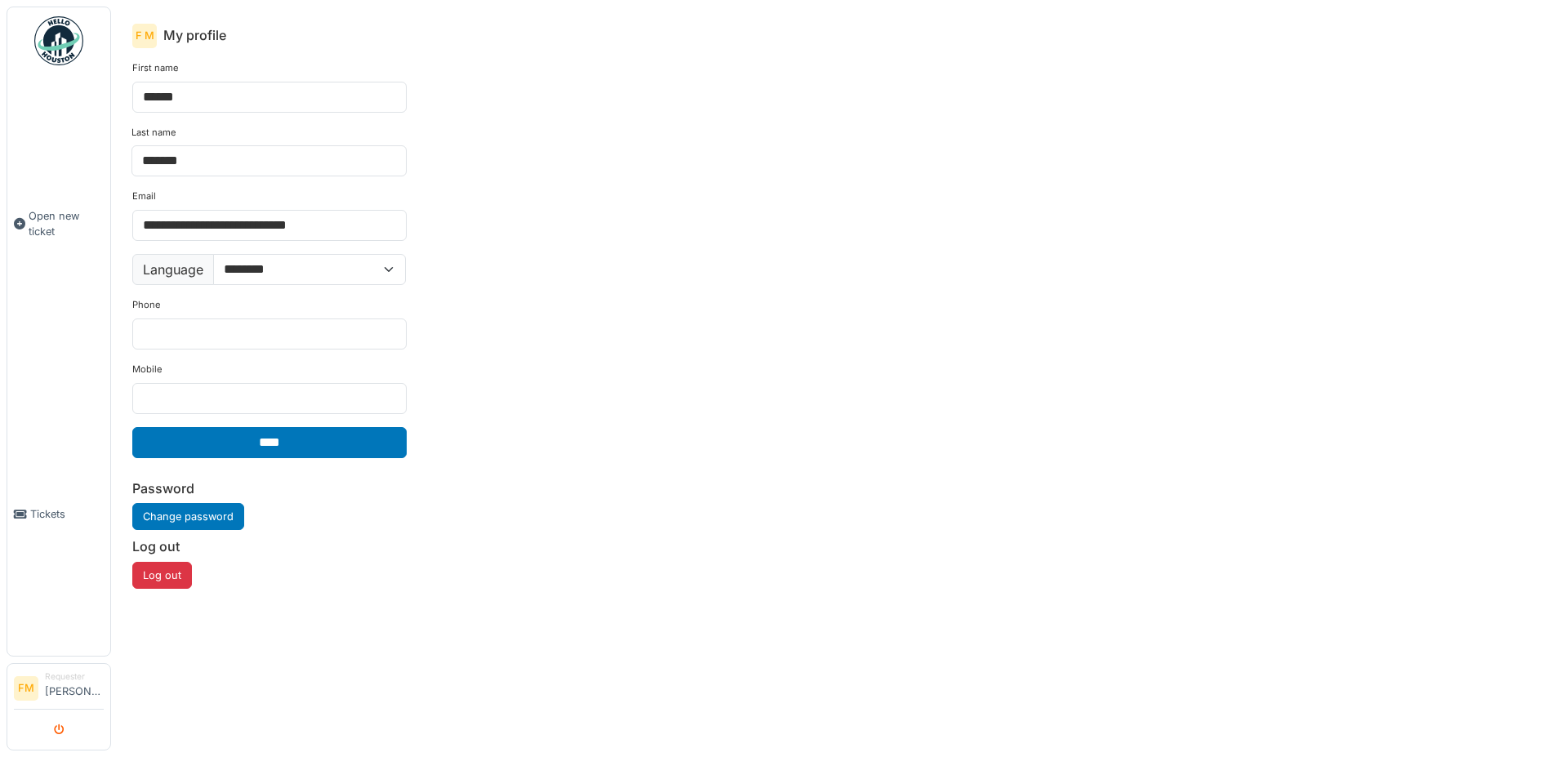
click at [58, 720] on button "submit" at bounding box center [59, 729] width 32 height 27
